Goal: Task Accomplishment & Management: Use online tool/utility

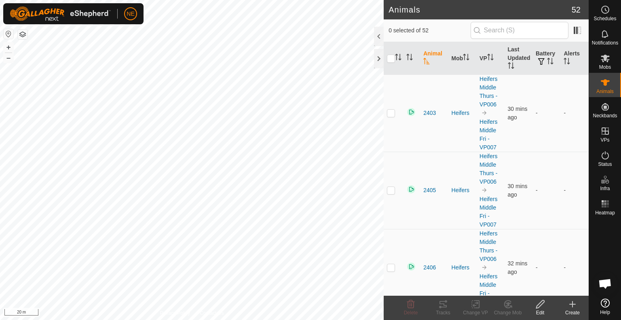
scroll to position [3666, 0]
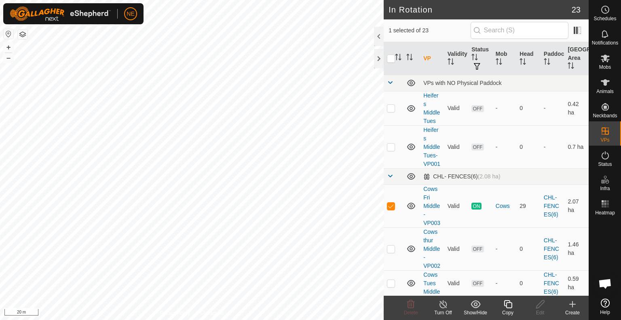
click at [502, 303] on copy-svg-icon at bounding box center [508, 304] width 32 height 10
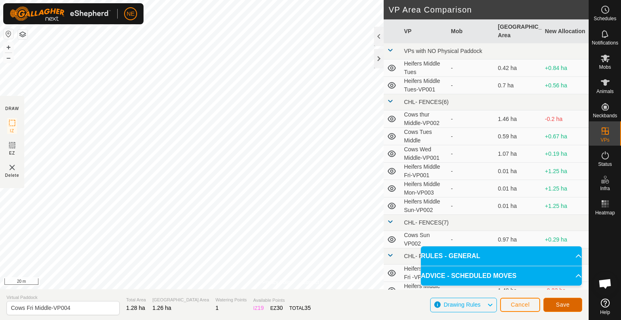
click at [558, 305] on span "Save" at bounding box center [563, 304] width 14 height 6
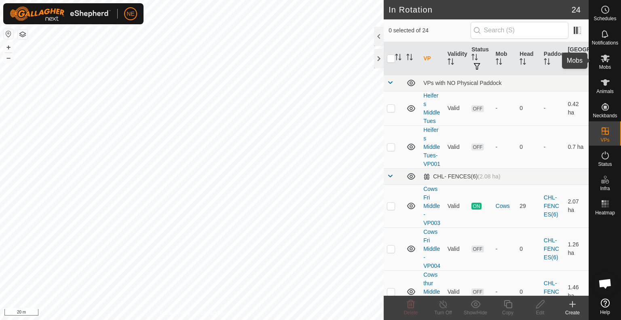
click at [607, 58] on icon at bounding box center [605, 58] width 10 height 10
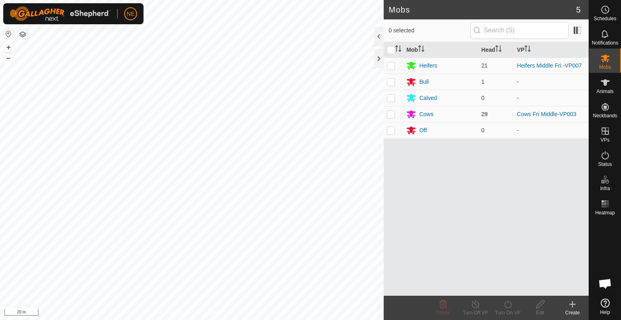
click at [392, 114] on p-checkbox at bounding box center [391, 114] width 8 height 6
checkbox input "true"
click at [512, 304] on icon at bounding box center [508, 304] width 10 height 10
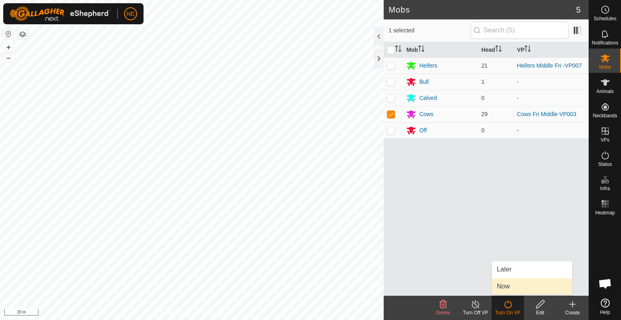
click at [517, 288] on link "Now" at bounding box center [532, 286] width 80 height 16
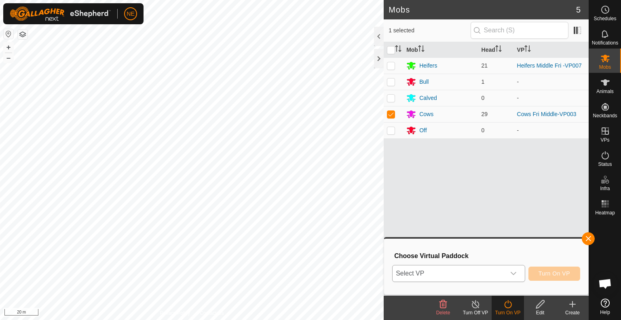
click at [517, 273] on div "dropdown trigger" at bounding box center [513, 273] width 16 height 16
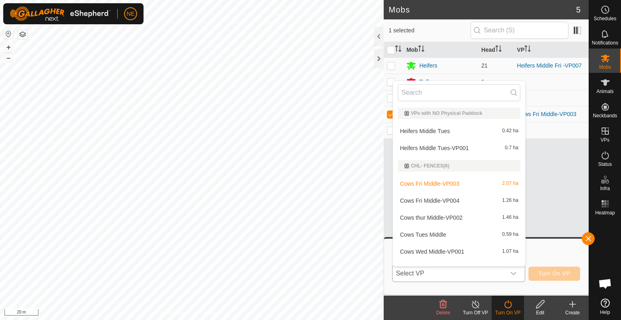
scroll to position [11, 0]
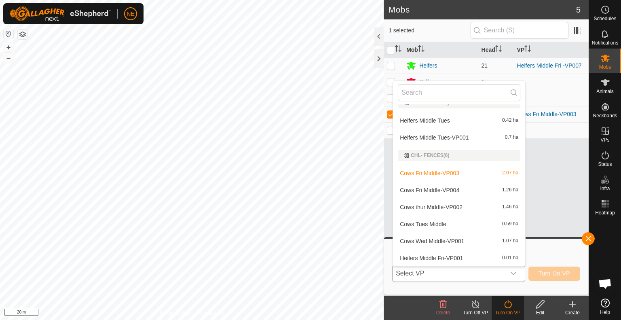
click at [433, 189] on li "Cows Fri Middle-VP004 1.26 ha" at bounding box center [459, 190] width 132 height 16
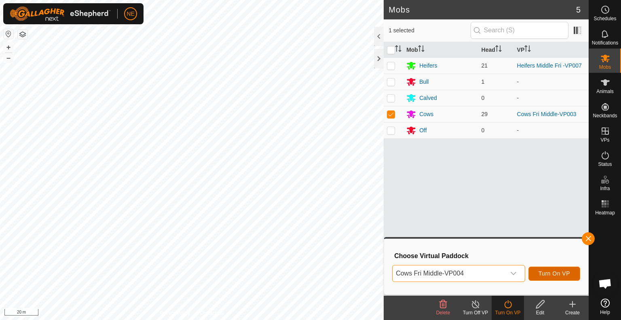
click at [550, 269] on button "Turn On VP" at bounding box center [554, 273] width 52 height 14
